Goal: Contribute content: Add original content to the website for others to see

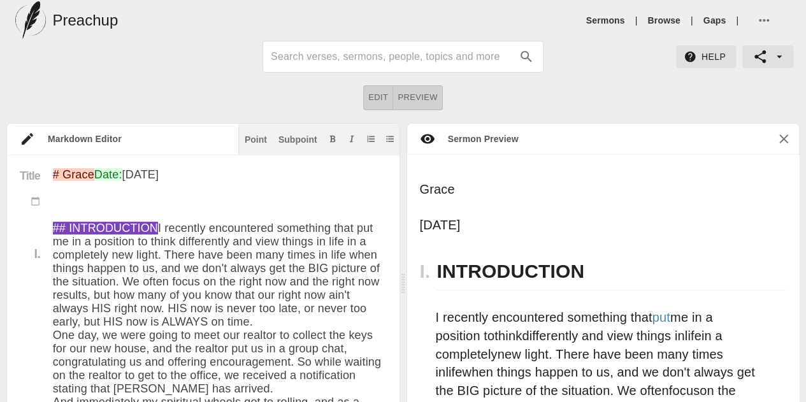
scroll to position [155, 0]
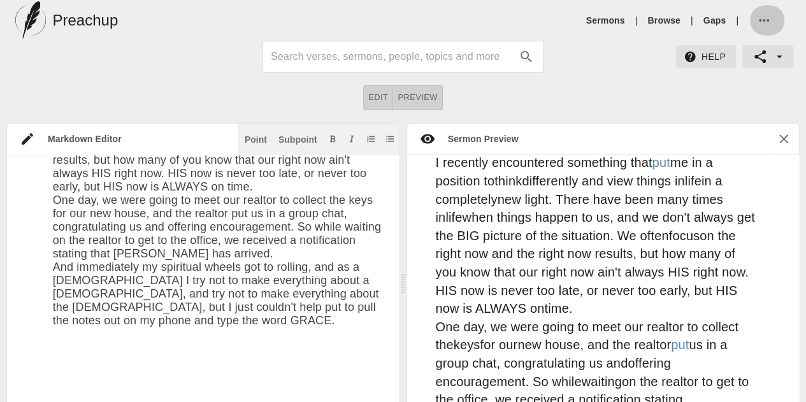
click at [764, 20] on icon "button" at bounding box center [763, 20] width 15 height 15
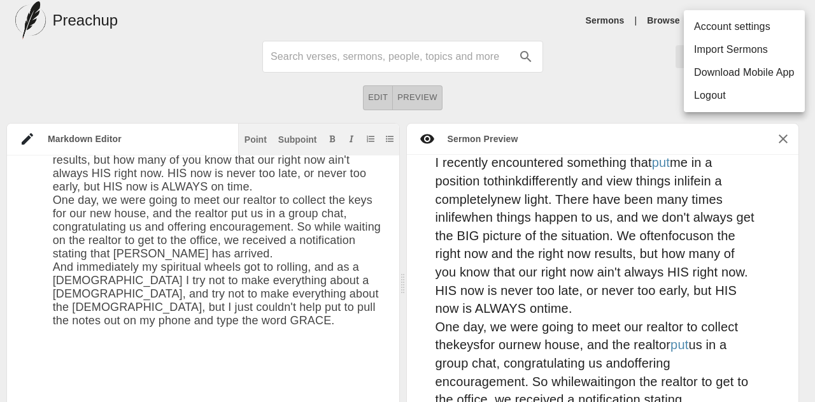
click at [547, 89] on div at bounding box center [407, 201] width 815 height 402
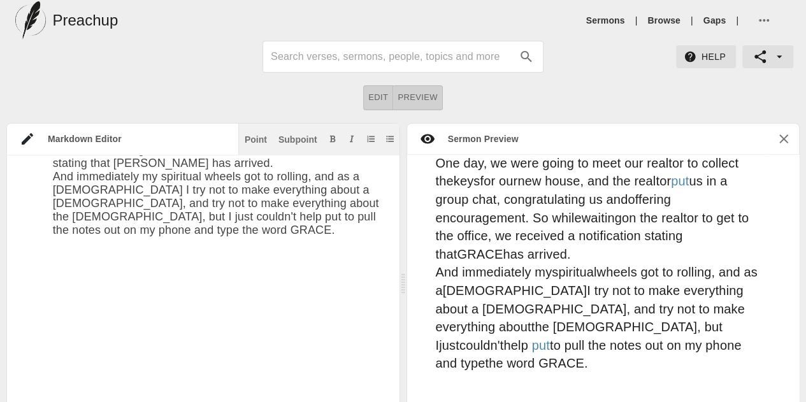
scroll to position [321, 0]
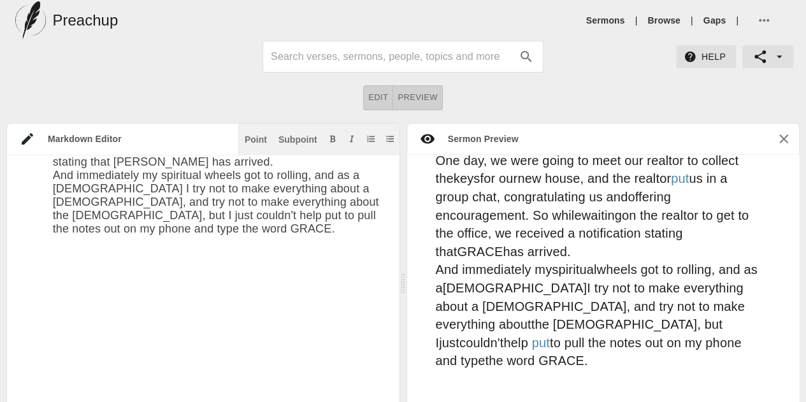
click at [264, 285] on textarea at bounding box center [220, 299] width 334 height 717
click at [256, 271] on textarea at bounding box center [220, 299] width 334 height 717
click at [106, 267] on textarea at bounding box center [220, 299] width 334 height 717
click at [270, 225] on textarea at bounding box center [220, 299] width 334 height 717
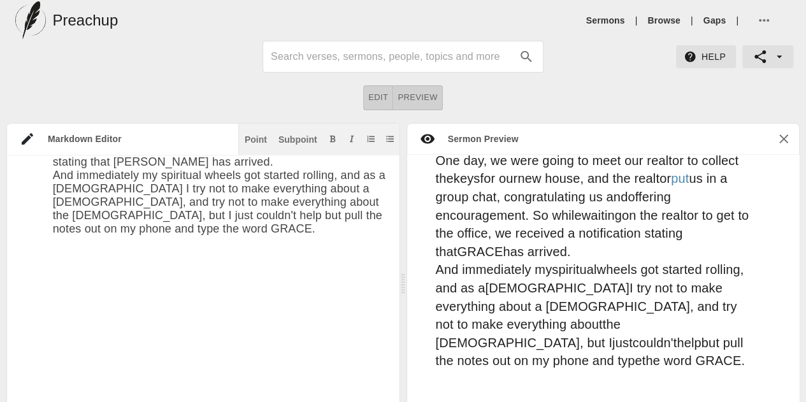
click at [90, 238] on textarea at bounding box center [220, 299] width 334 height 717
click at [129, 277] on textarea at bounding box center [220, 299] width 334 height 717
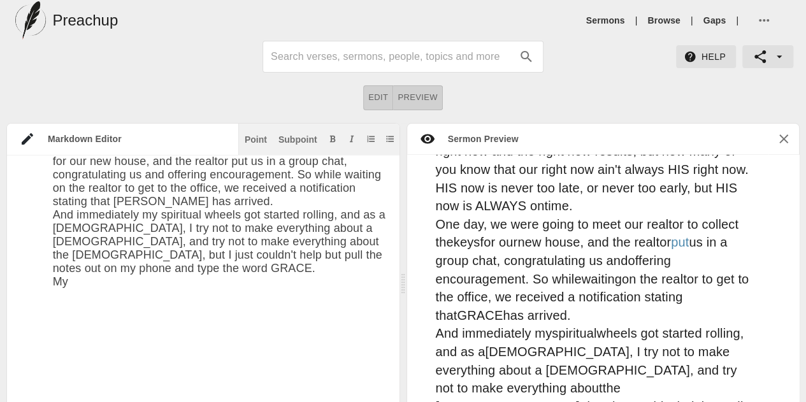
scroll to position [0, 0]
click at [294, 225] on textarea at bounding box center [220, 346] width 334 height 730
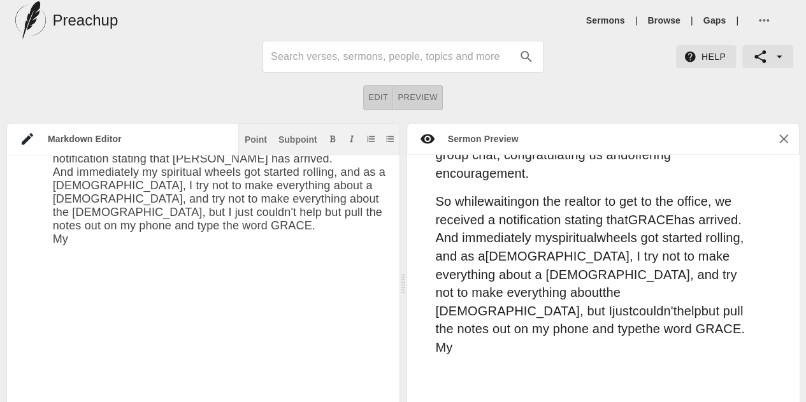
scroll to position [366, 0]
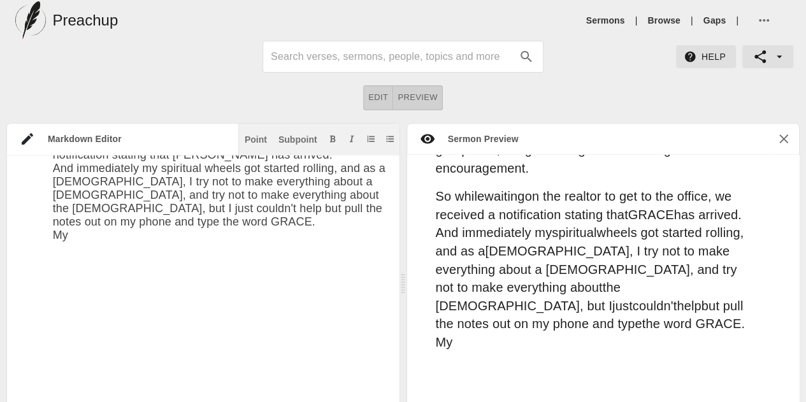
click at [284, 265] on textarea at bounding box center [220, 292] width 334 height 743
click at [668, 304] on p "So while waiting on the realtor to get to the office, we received a notificatio…" at bounding box center [597, 269] width 322 height 164
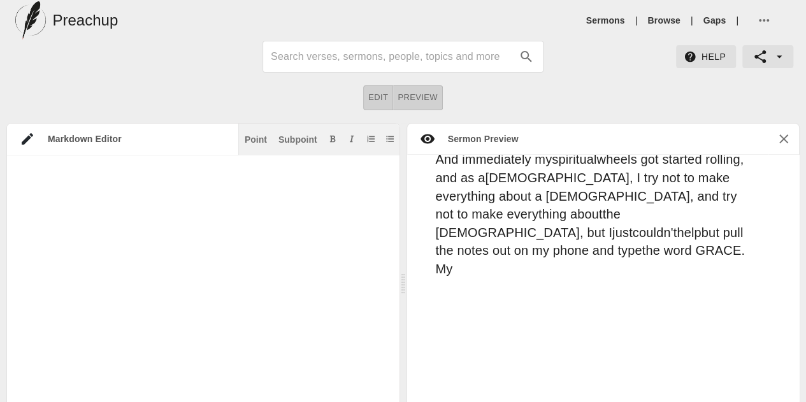
scroll to position [311, 0]
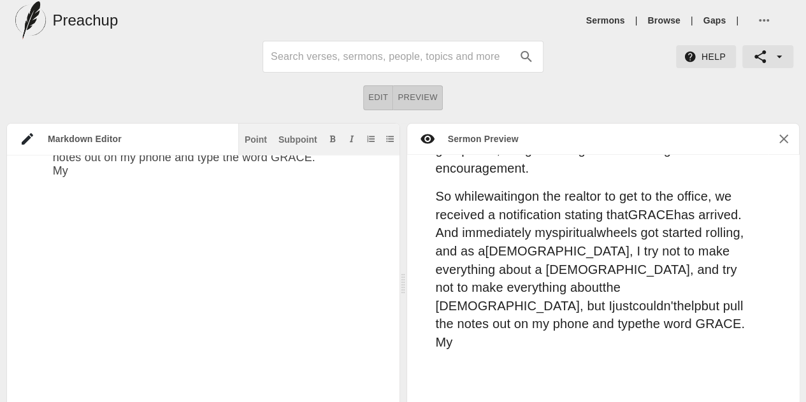
click at [215, 220] on textarea at bounding box center [220, 228] width 334 height 743
click at [0, 219] on div "Markdown Editor Point Subpoint Title I. # Grace Date: [DATE] ## INTRODUCTION I …" at bounding box center [403, 284] width 806 height 322
click at [85, 210] on textarea at bounding box center [220, 228] width 334 height 743
click at [66, 227] on textarea at bounding box center [220, 228] width 334 height 743
click at [78, 219] on textarea at bounding box center [220, 228] width 334 height 743
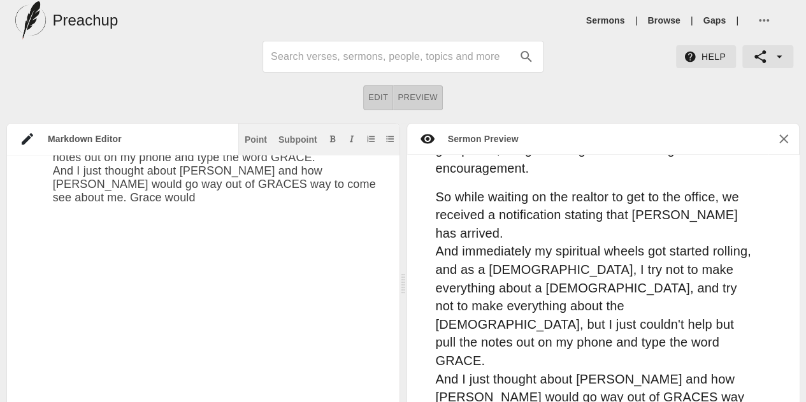
scroll to position [368, 0]
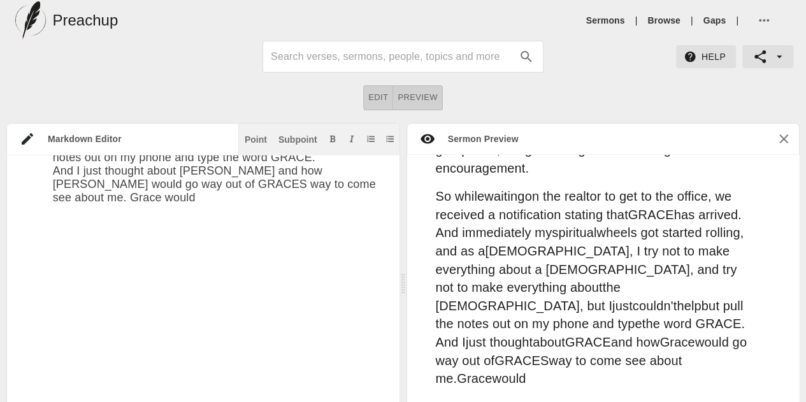
click at [144, 226] on textarea at bounding box center [220, 242] width 334 height 770
click at [132, 227] on textarea at bounding box center [220, 242] width 334 height 770
click at [366, 232] on textarea at bounding box center [220, 242] width 334 height 770
click at [345, 232] on textarea at bounding box center [220, 242] width 334 height 770
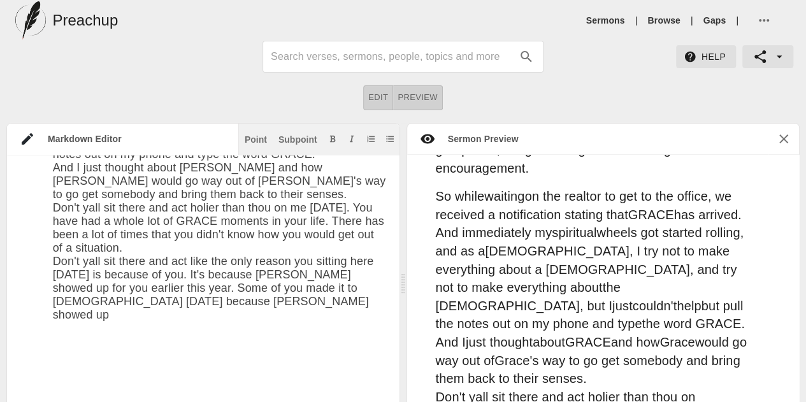
scroll to position [313, 0]
click at [253, 354] on textarea at bounding box center [220, 300] width 334 height 890
click at [238, 348] on textarea at bounding box center [220, 300] width 334 height 890
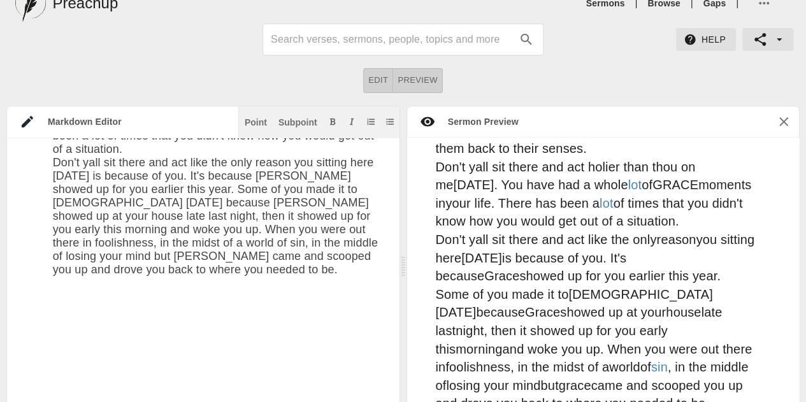
scroll to position [582, 0]
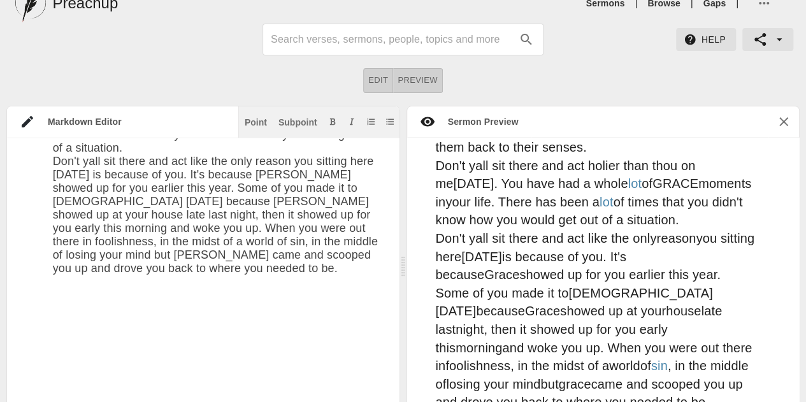
click at [232, 317] on textarea at bounding box center [220, 226] width 334 height 944
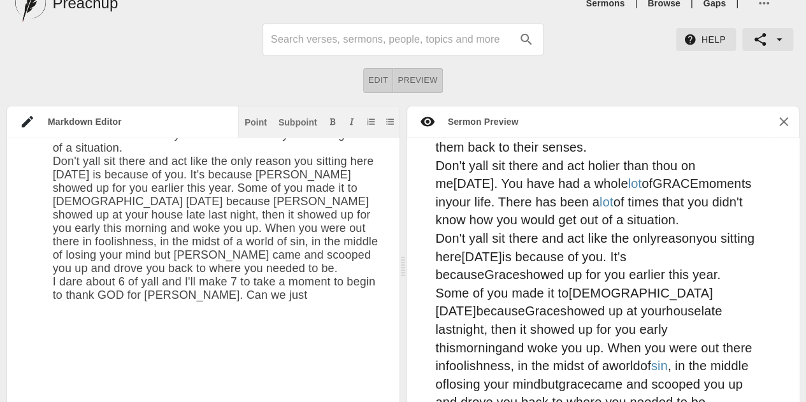
click at [262, 337] on textarea at bounding box center [220, 239] width 334 height 971
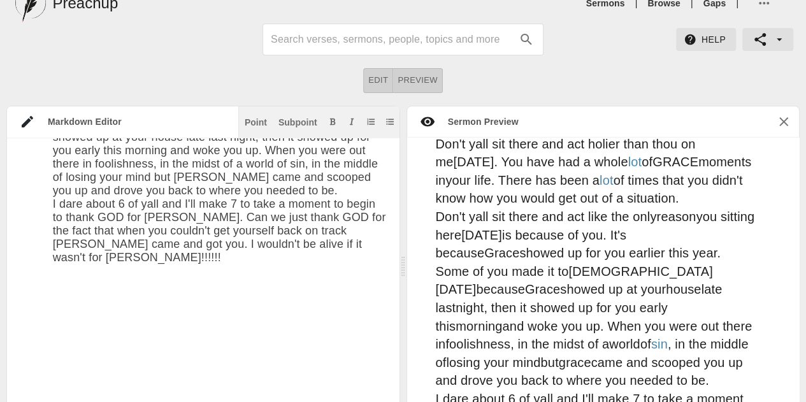
scroll to position [474, 0]
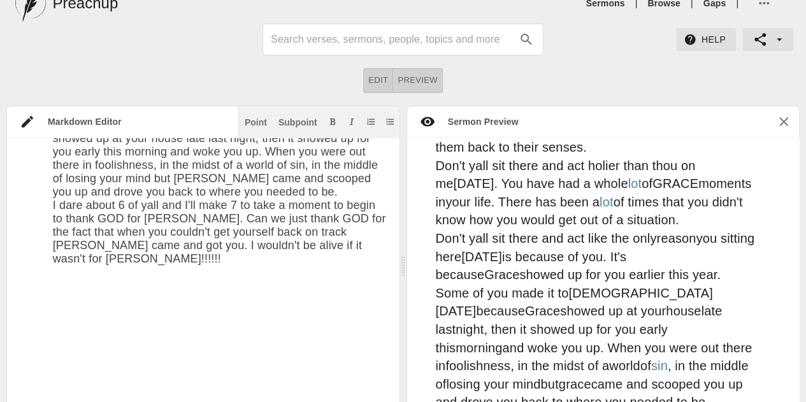
click at [356, 286] on textarea at bounding box center [220, 182] width 334 height 1011
click at [357, 286] on textarea at bounding box center [220, 182] width 334 height 1011
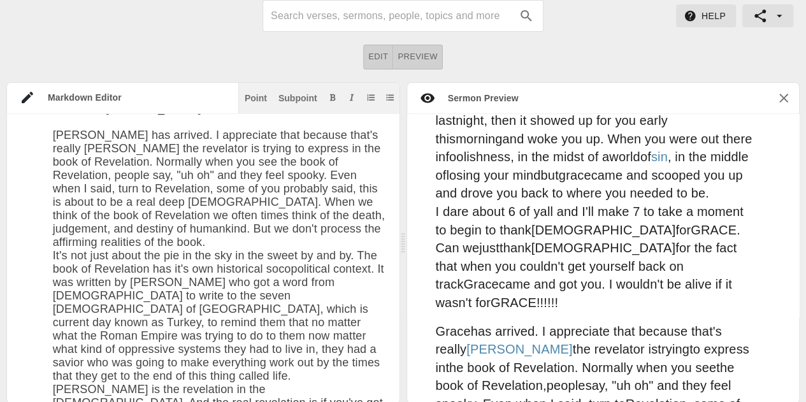
scroll to position [746, 0]
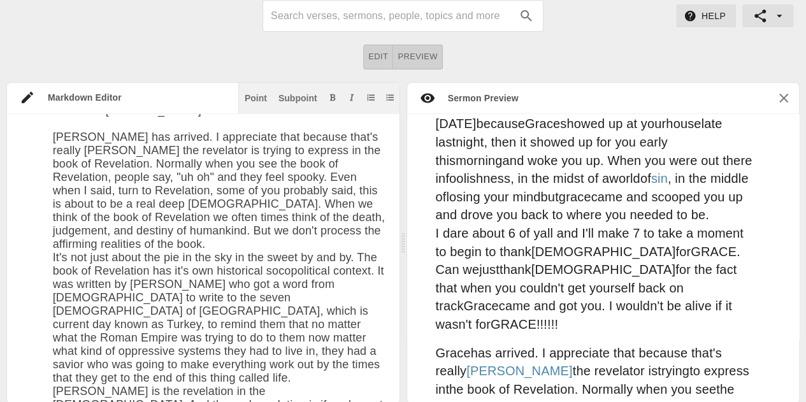
click at [301, 295] on textarea at bounding box center [220, 188] width 334 height 1318
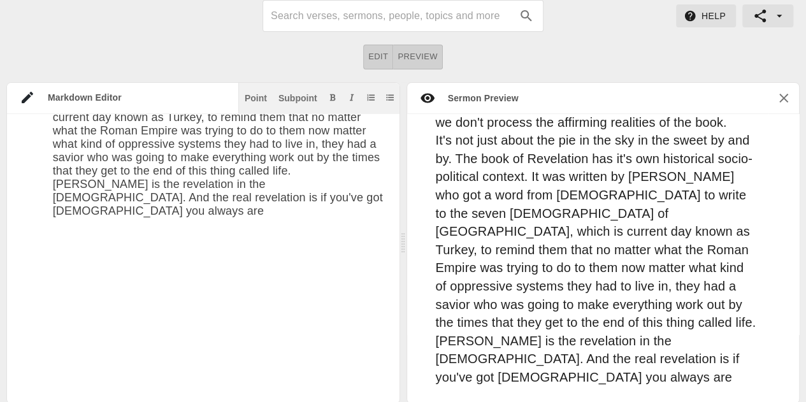
scroll to position [1214, 0]
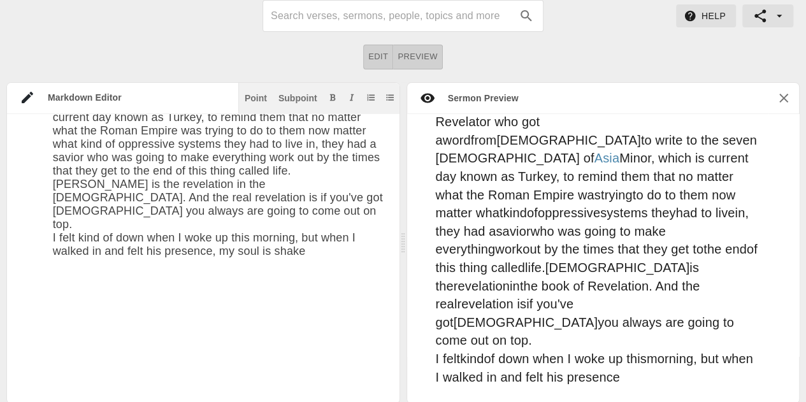
type textarea "# Grace Date: [DATE] ## INTRODUCTION I recently encountered something that put …"
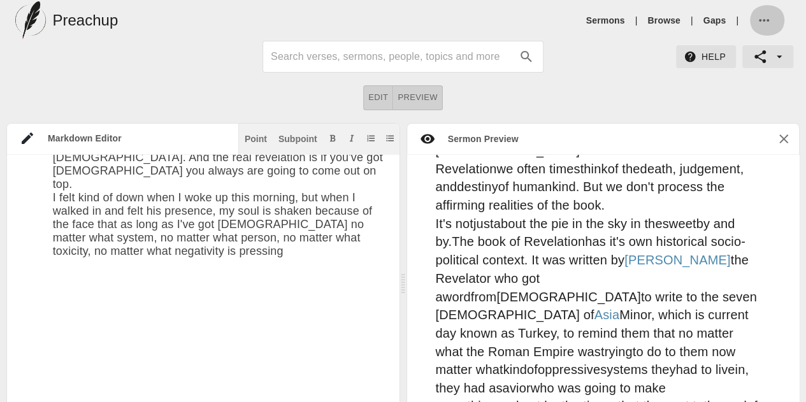
click at [764, 17] on icon "button" at bounding box center [763, 20] width 15 height 15
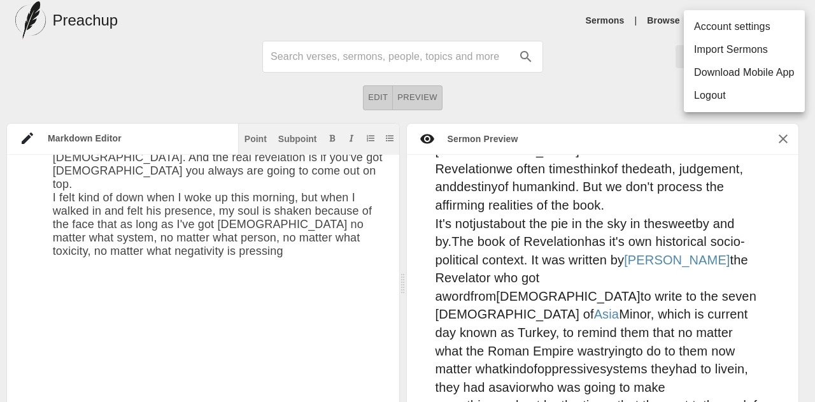
click at [231, 247] on div at bounding box center [407, 201] width 815 height 402
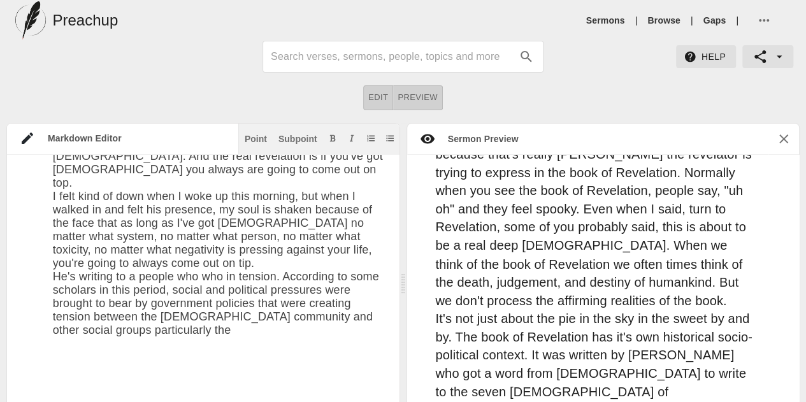
scroll to position [889, 0]
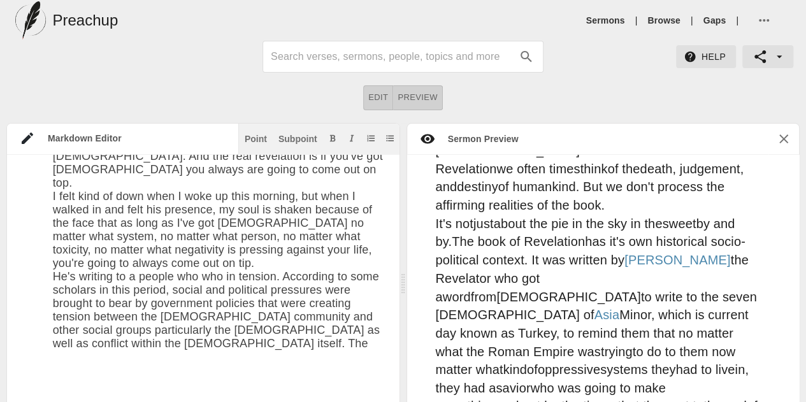
click at [163, 343] on textarea at bounding box center [220, 26] width 334 height 1492
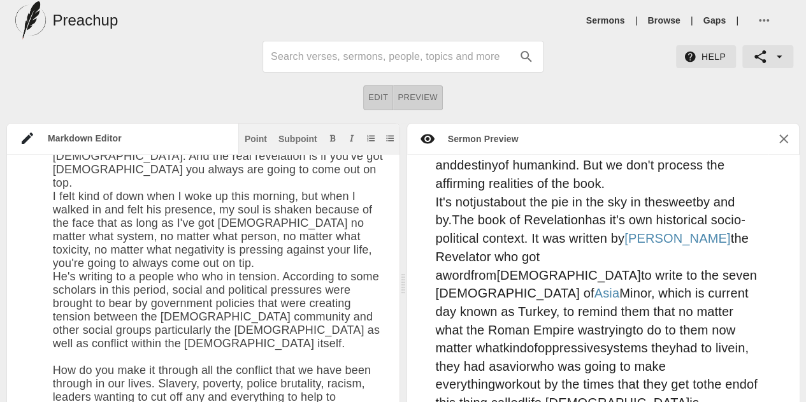
scroll to position [1098, 0]
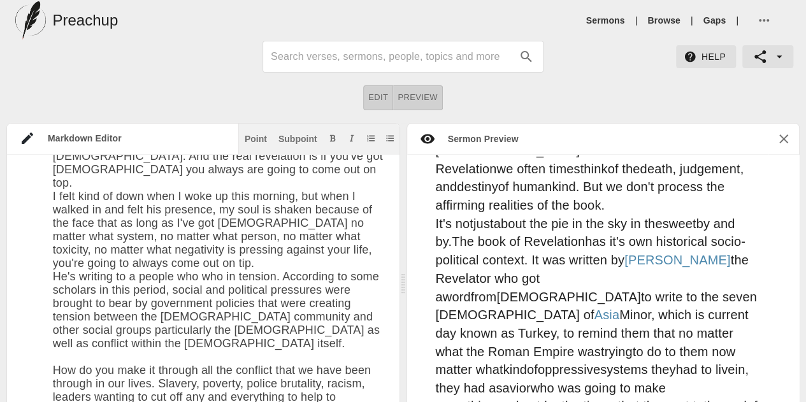
click at [349, 394] on textarea at bounding box center [220, 53] width 334 height 1546
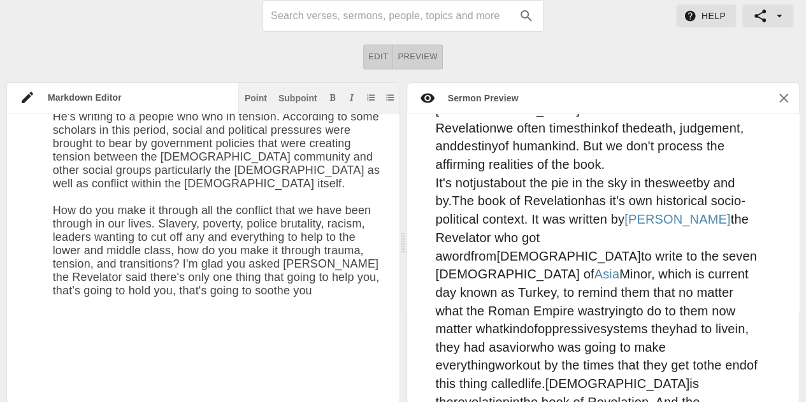
scroll to position [1024, 0]
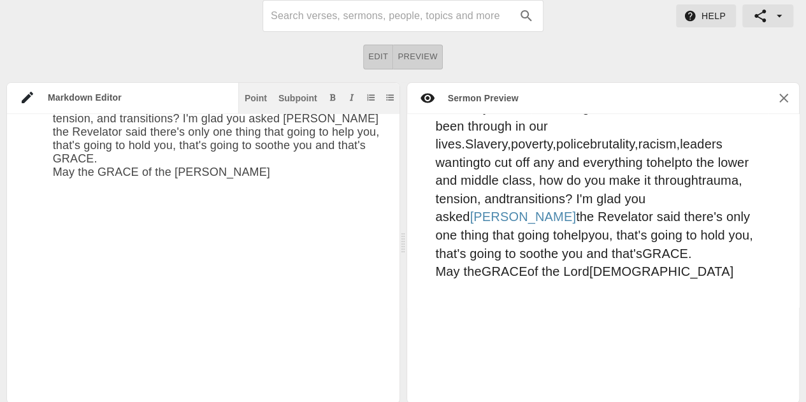
scroll to position [1152, 0]
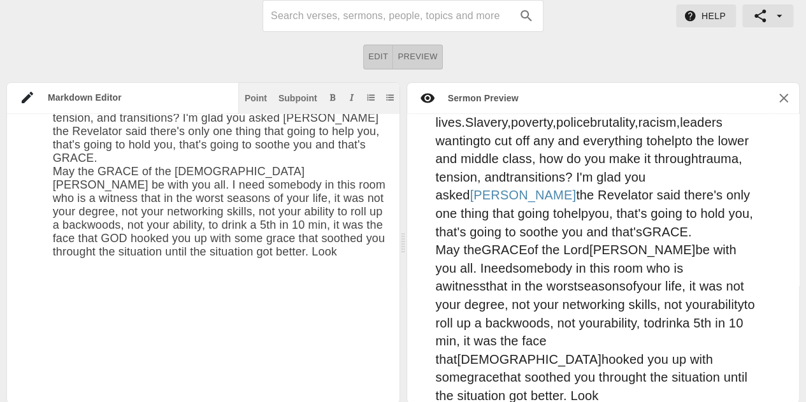
scroll to position [1748, 0]
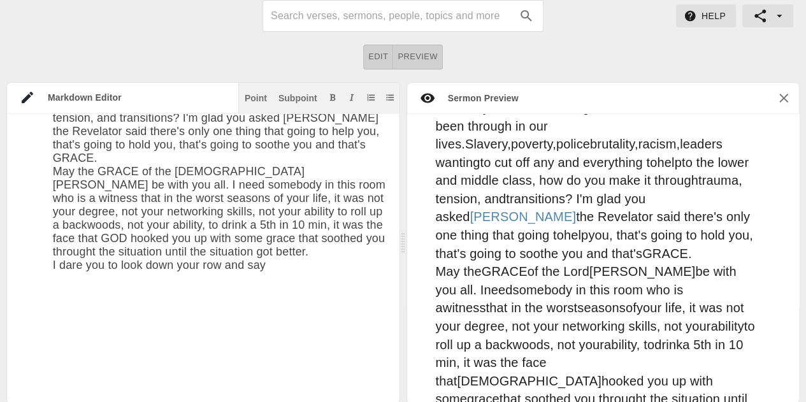
type textarea "# Grace Date: [DATE] ## INTRODUCTION I recently encountered something that put …"
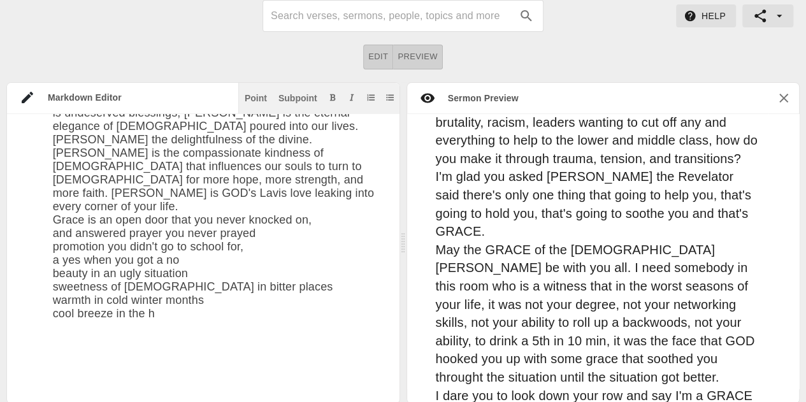
scroll to position [1467, 0]
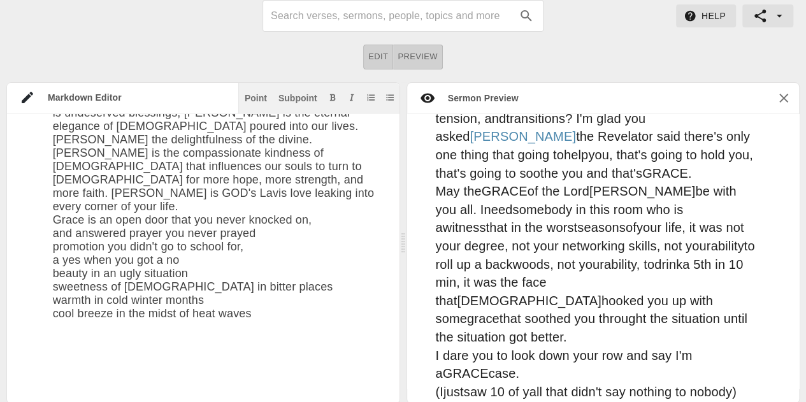
type textarea "# Grace Date: [DATE] ## INTRODUCTION I recently encountered something that put …"
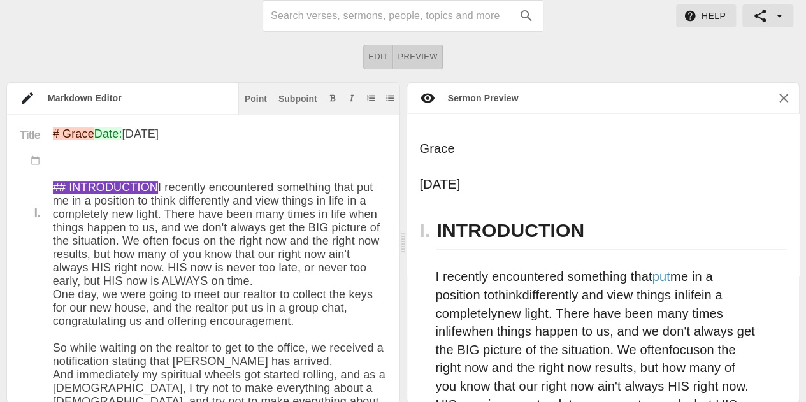
scroll to position [1828, 0]
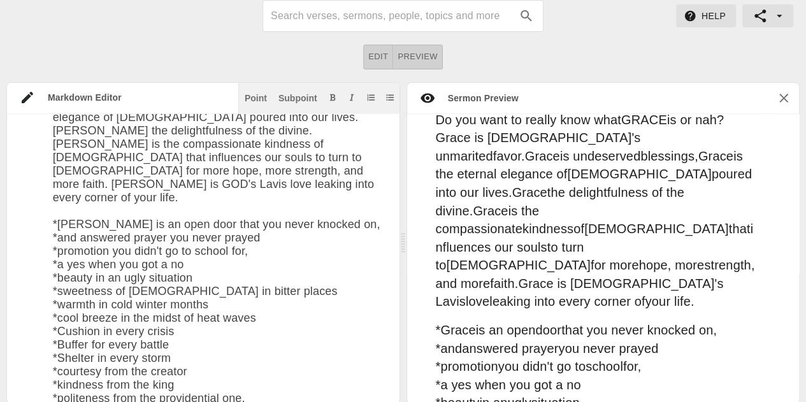
scroll to position [2245, 0]
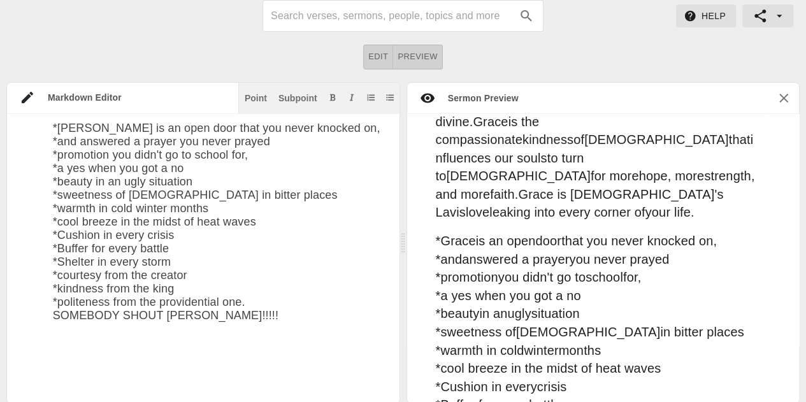
scroll to position [2366, 0]
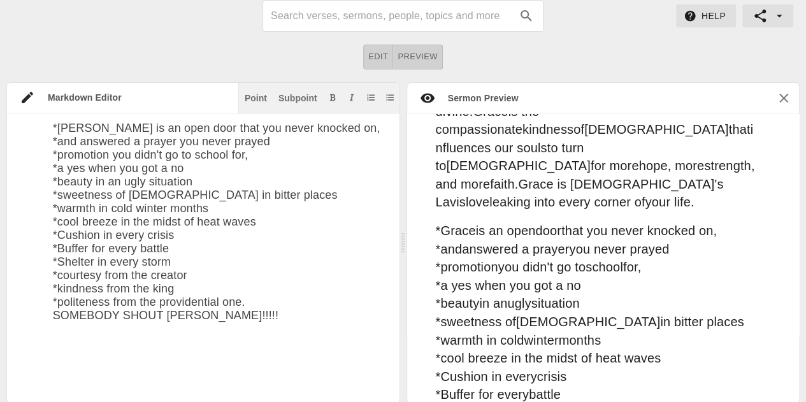
type textarea "# Grace Date: [DATE] ## INTRODUCTION I recently encountered something that put …"
